Goal: Check status: Check status

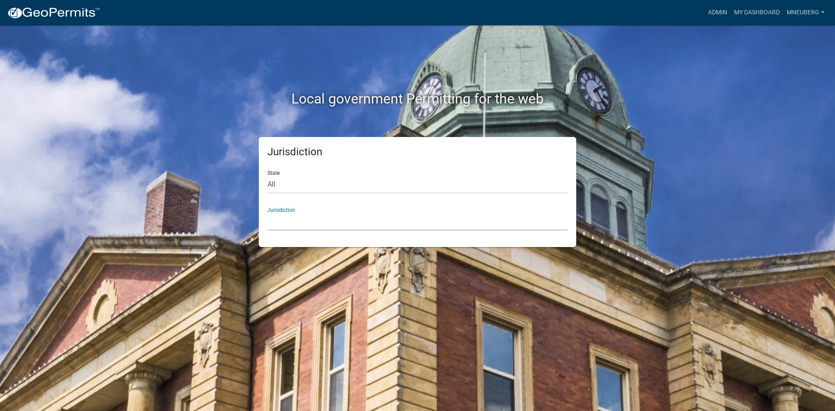
click at [276, 219] on select "[GEOGRAPHIC_DATA], [US_STATE] [GEOGRAPHIC_DATA], [US_STATE][PERSON_NAME][GEOGRA…" at bounding box center [418, 222] width 300 height 18
click at [314, 221] on select "[GEOGRAPHIC_DATA], [US_STATE] [GEOGRAPHIC_DATA], [US_STATE][PERSON_NAME][GEOGRA…" at bounding box center [418, 222] width 300 height 18
click at [458, 220] on select "[GEOGRAPHIC_DATA], [US_STATE] [GEOGRAPHIC_DATA], [US_STATE][PERSON_NAME][GEOGRA…" at bounding box center [418, 222] width 300 height 18
click at [272, 184] on select "All [US_STATE] [US_STATE] [US_STATE] [US_STATE] [US_STATE] [US_STATE] [US_STATE…" at bounding box center [418, 185] width 300 height 18
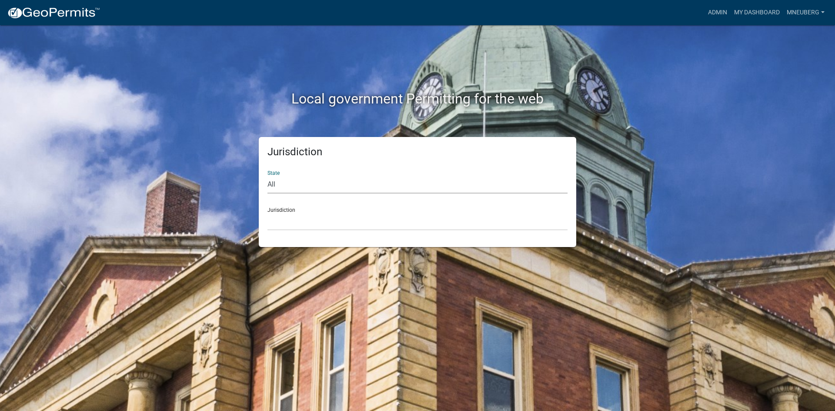
select select "[US_STATE]"
click at [268, 176] on select "All [US_STATE] [US_STATE] [US_STATE] [US_STATE] [US_STATE] [US_STATE] [US_STATE…" at bounding box center [418, 185] width 300 height 18
click at [298, 230] on select "City of [GEOGRAPHIC_DATA], [US_STATE] City of [GEOGRAPHIC_DATA], [US_STATE] Cit…" at bounding box center [418, 222] width 300 height 18
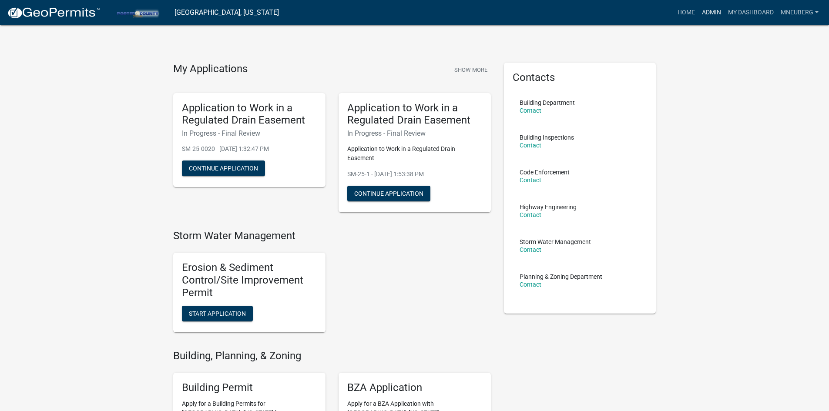
click at [706, 14] on link "Admin" at bounding box center [711, 12] width 26 height 17
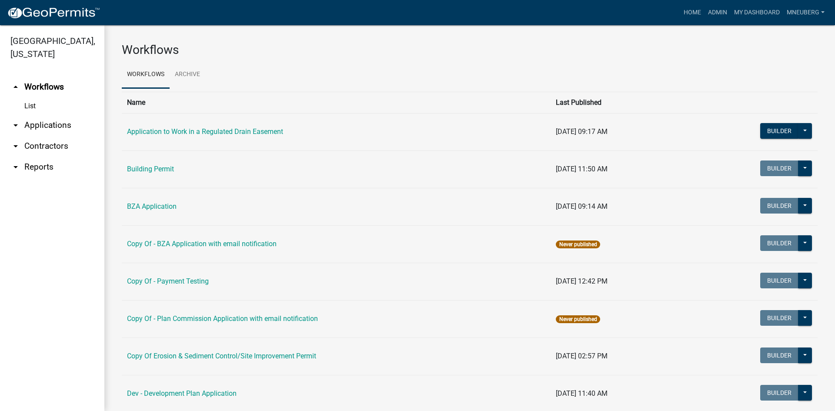
click at [27, 97] on link "List" at bounding box center [52, 105] width 104 height 17
click at [44, 117] on link "arrow_drop_down Applications" at bounding box center [52, 125] width 104 height 21
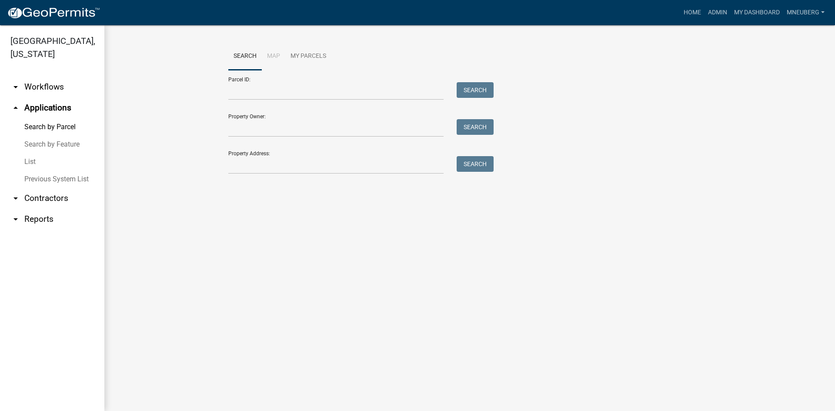
click at [30, 153] on link "List" at bounding box center [52, 161] width 104 height 17
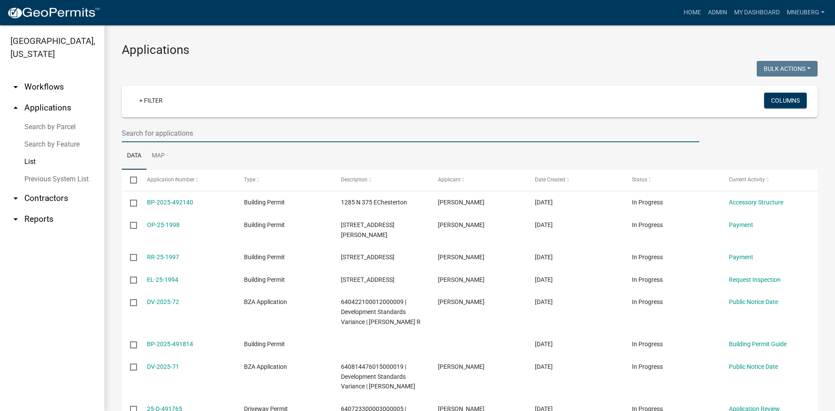
click at [124, 125] on input "text" at bounding box center [411, 133] width 578 height 18
type input "FN-25-1989"
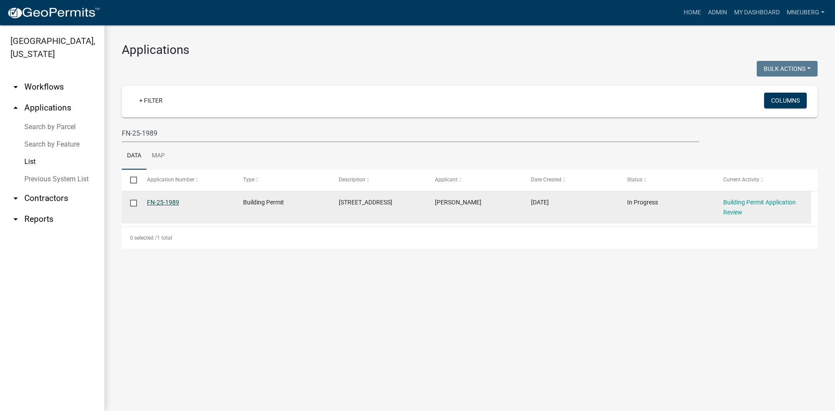
click at [161, 202] on link "FN-25-1989" at bounding box center [163, 202] width 32 height 7
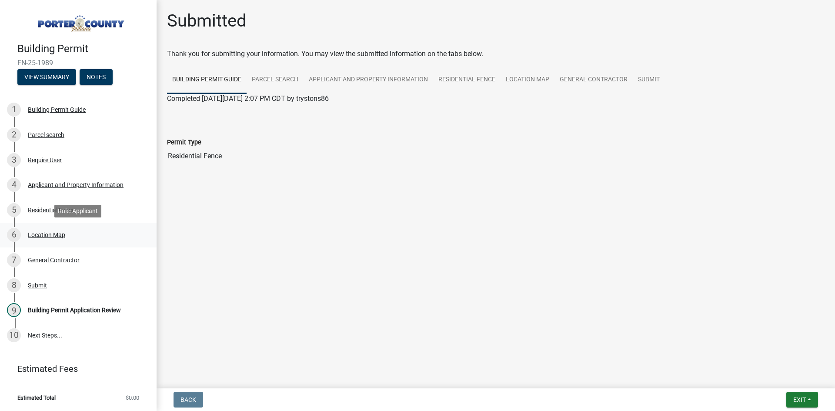
click at [37, 238] on div "Location Map" at bounding box center [46, 235] width 37 height 6
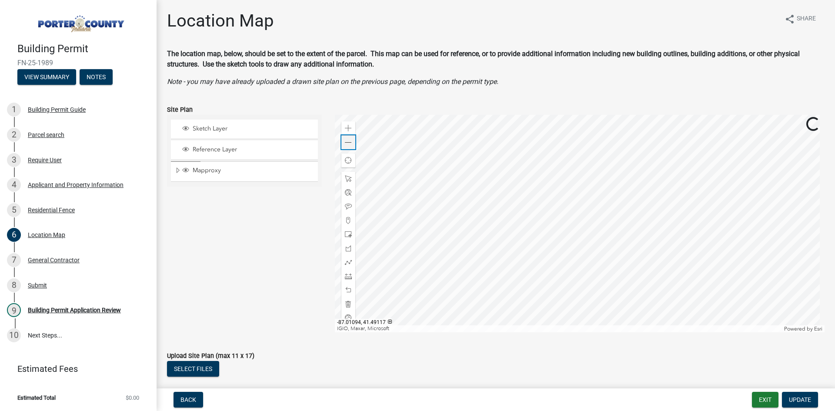
click at [350, 140] on div "Zoom out" at bounding box center [349, 142] width 14 height 14
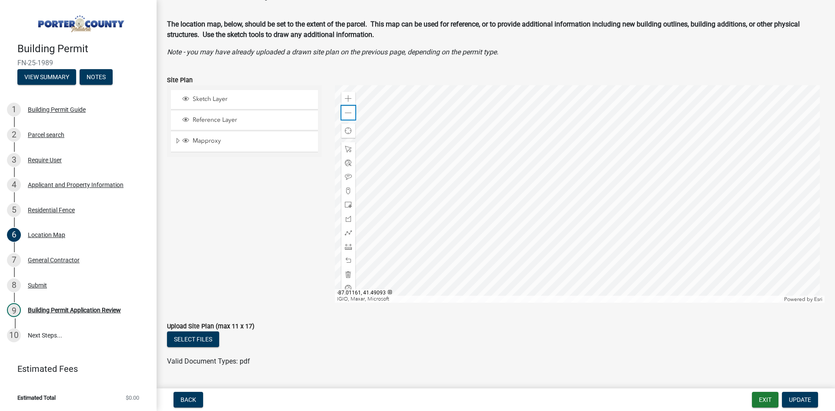
scroll to position [44, 0]
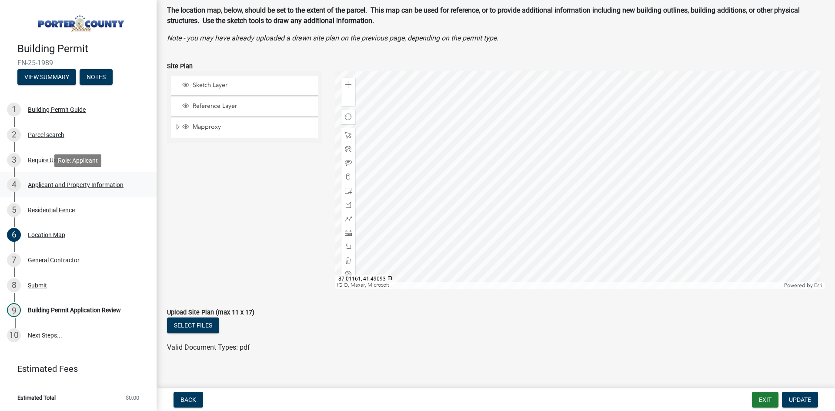
click at [76, 184] on div "Applicant and Property Information" at bounding box center [76, 185] width 96 height 6
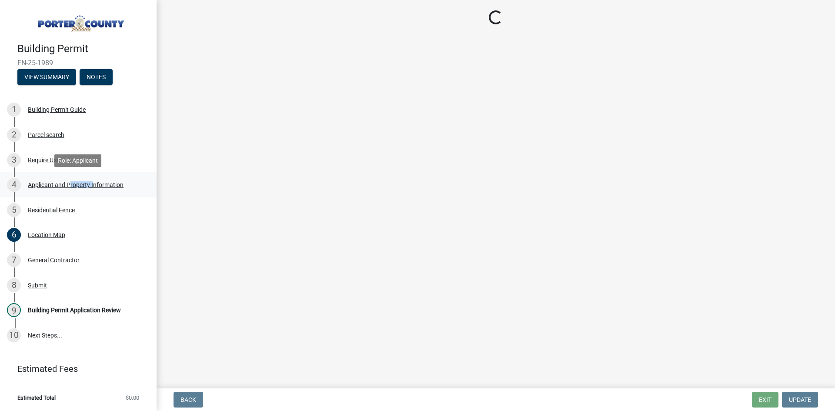
select select "3d0e3105-d46a-462c-9cf4-b32453f427e3"
select select "ea6751d4-6bf7-4a16-89ee-f7801ab82aa1"
select select "92efe679-05f4-414a-9426-51627fba5de6"
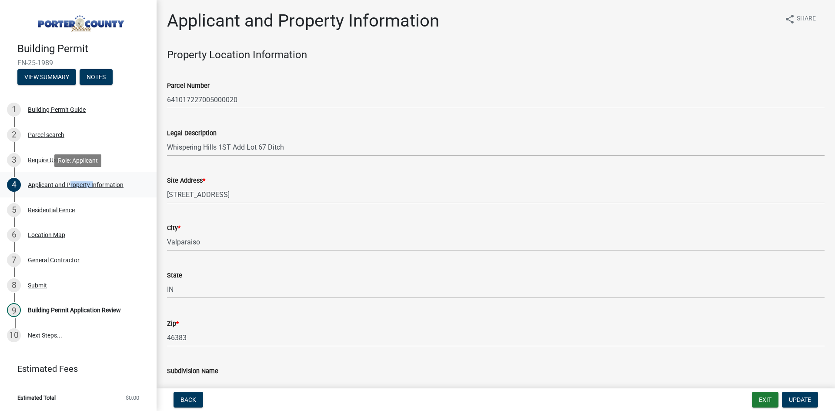
select select "3d0e3105-d46a-462c-9cf4-b32453f427e3"
select select "ea6751d4-6bf7-4a16-89ee-f7801ab82aa1"
select select "92efe679-05f4-414a-9426-51627fba5de6"
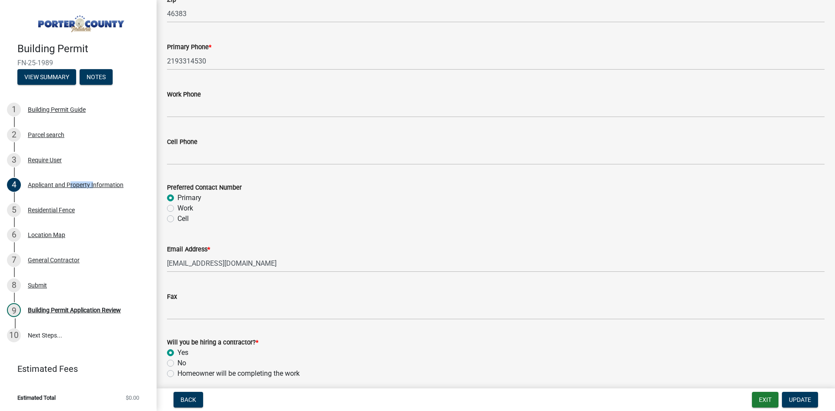
scroll to position [1217, 0]
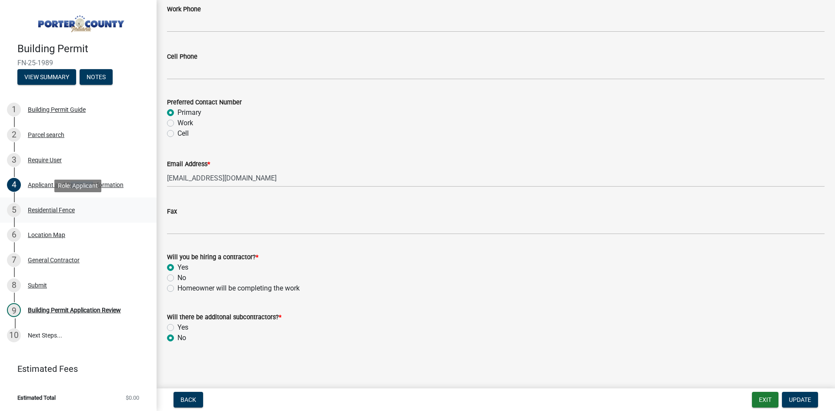
click at [66, 209] on div "Residential Fence" at bounding box center [51, 210] width 47 height 6
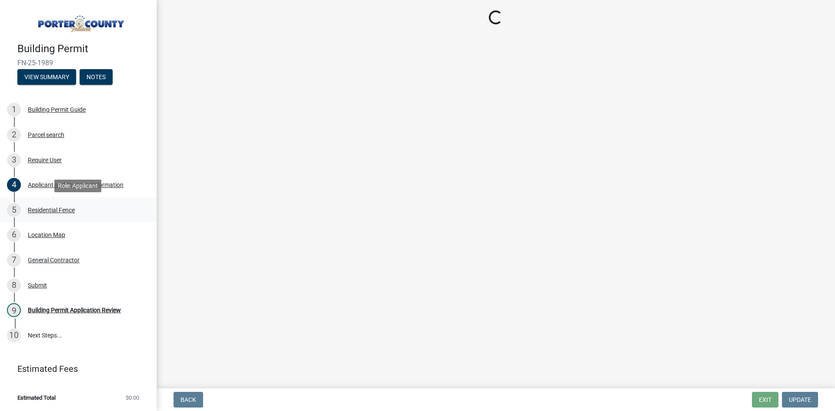
scroll to position [0, 0]
click at [66, 209] on div "Residential Fence" at bounding box center [51, 210] width 47 height 6
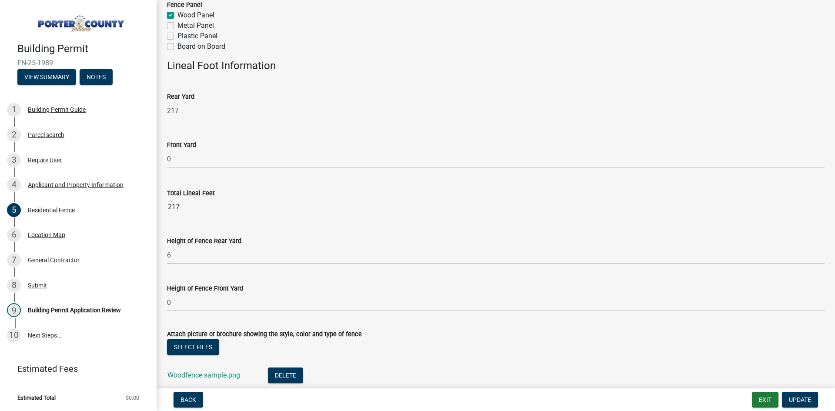
scroll to position [291, 0]
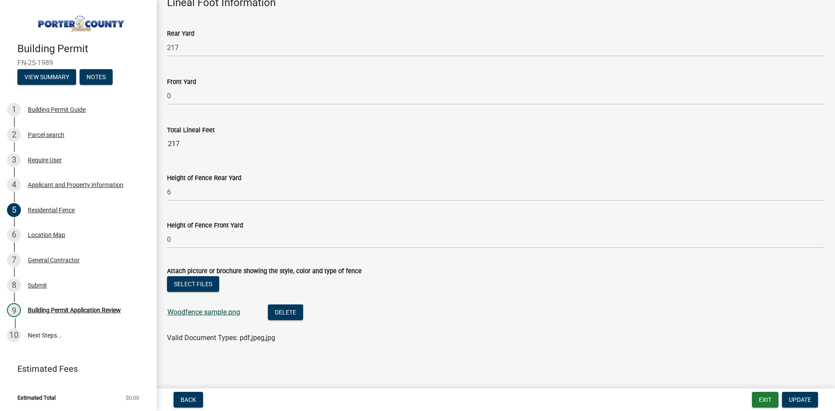
click at [188, 313] on link "Woodfence sample.png" at bounding box center [204, 312] width 73 height 8
